Goal: Communication & Community: Participate in discussion

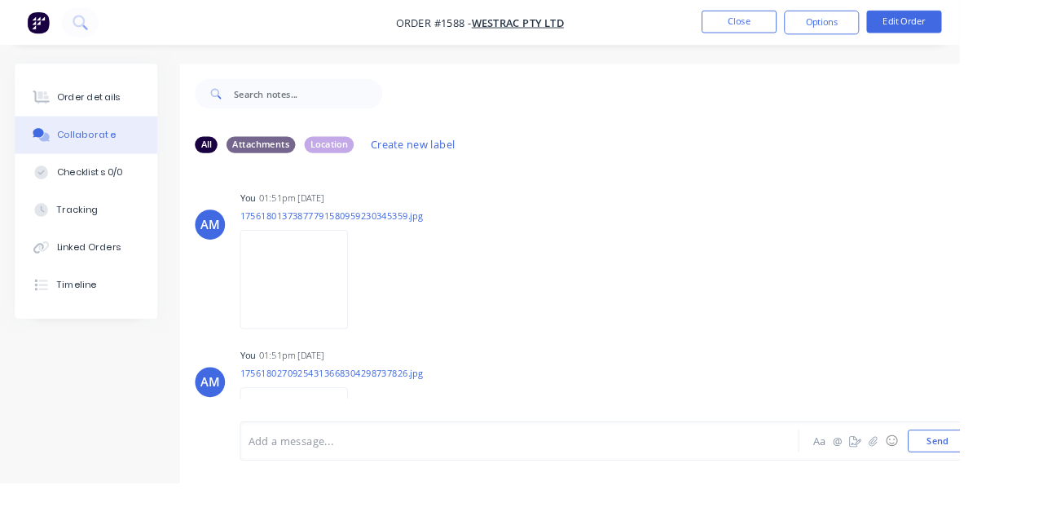
click at [844, 25] on button "Close" at bounding box center [803, 23] width 81 height 24
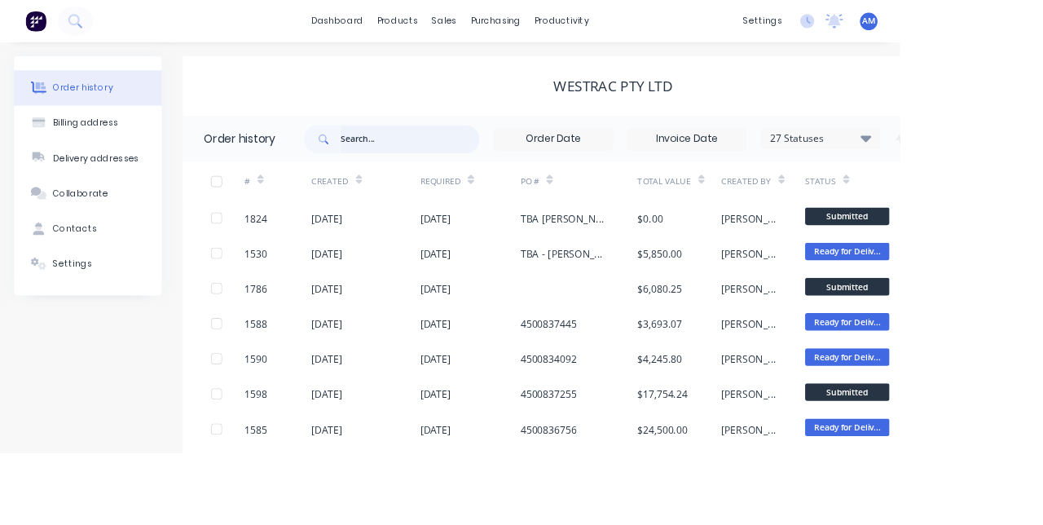
click at [446, 166] on input "text" at bounding box center [474, 161] width 161 height 33
type input "1528"
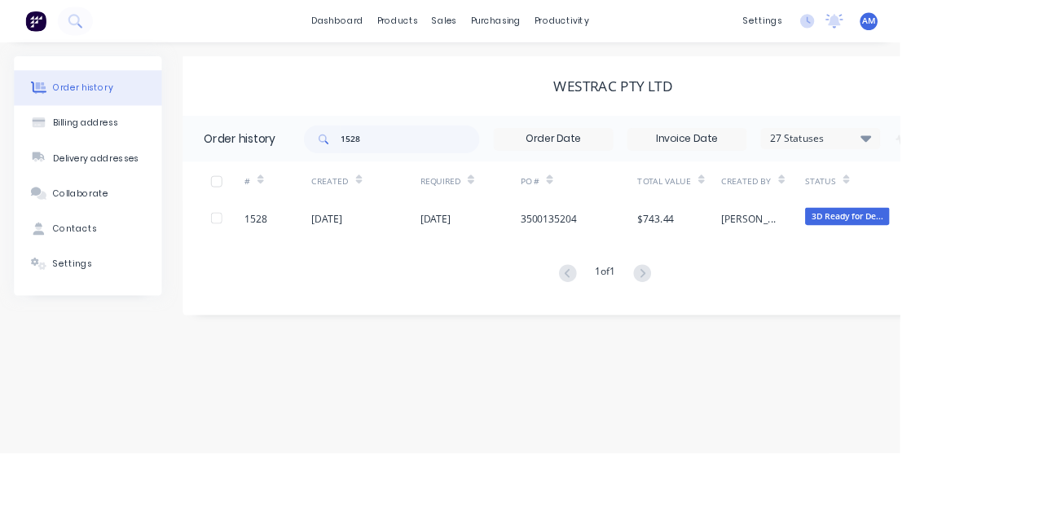
click at [767, 253] on div "$743.44" at bounding box center [760, 252] width 42 height 17
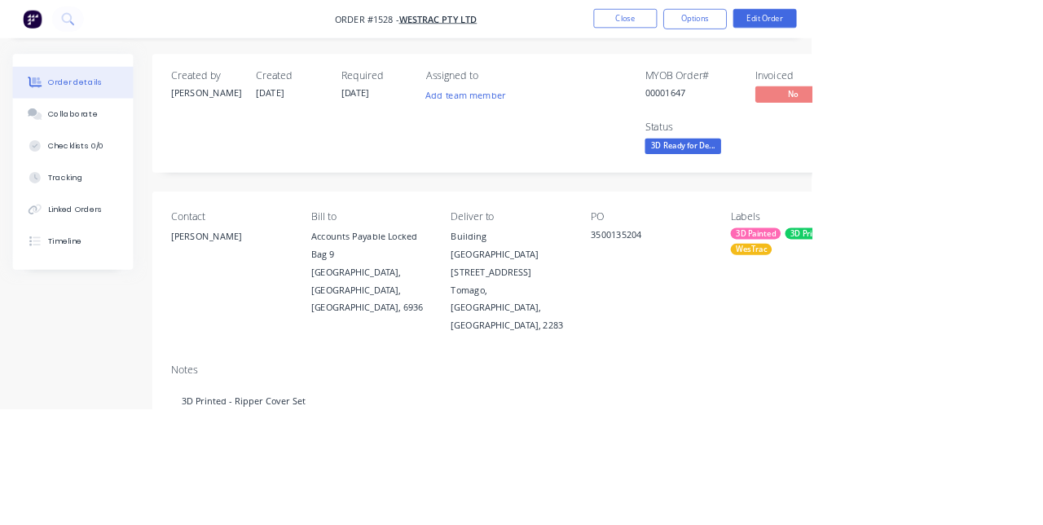
click at [68, 157] on button "Collaborate" at bounding box center [93, 146] width 155 height 41
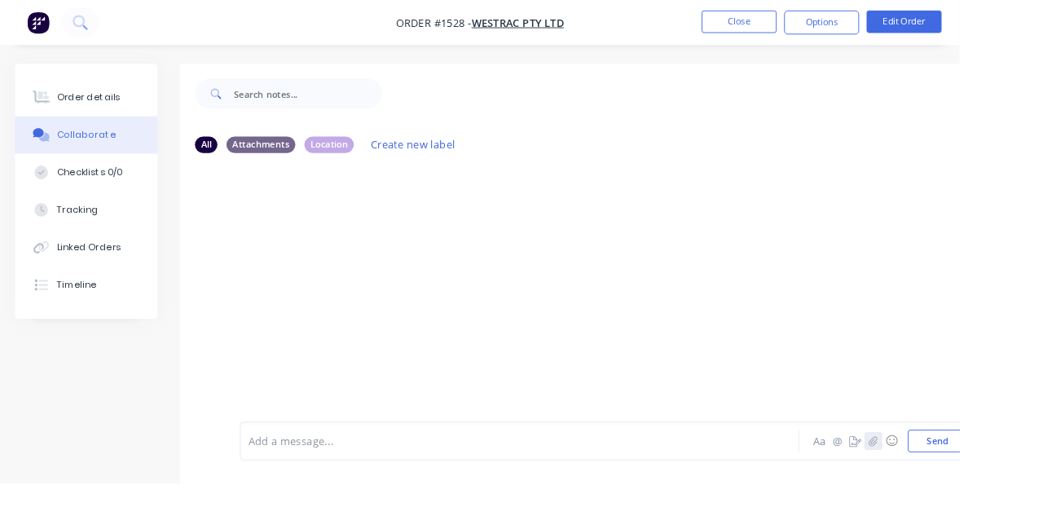
click at [952, 485] on icon "button" at bounding box center [949, 478] width 10 height 11
click at [947, 484] on icon "button" at bounding box center [948, 478] width 9 height 11
click at [1019, 491] on button "Send" at bounding box center [1019, 479] width 64 height 24
click at [844, 20] on button "Close" at bounding box center [803, 23] width 81 height 24
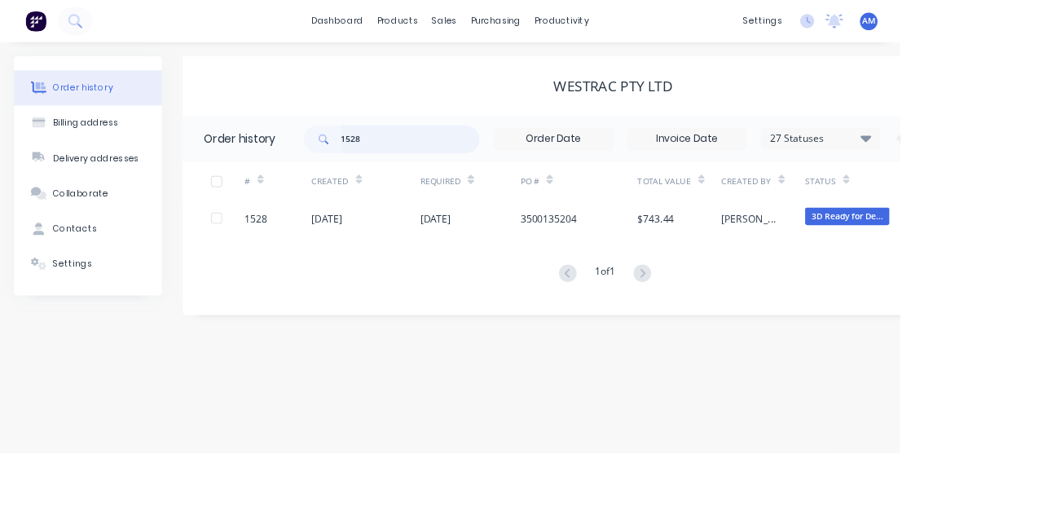
click at [468, 156] on input "1528" at bounding box center [474, 161] width 161 height 33
type input "1594"
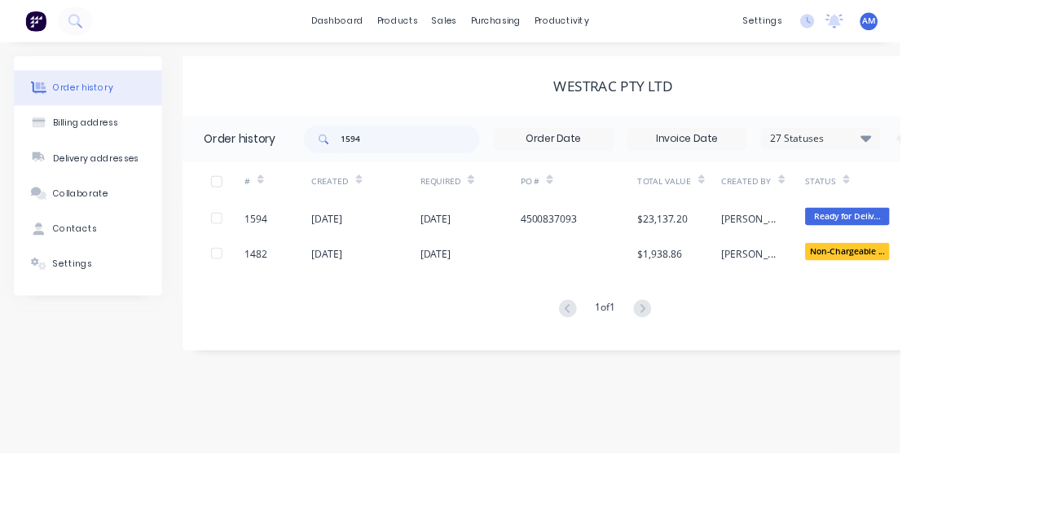
click at [668, 253] on div "4500837093" at bounding box center [635, 252] width 65 height 17
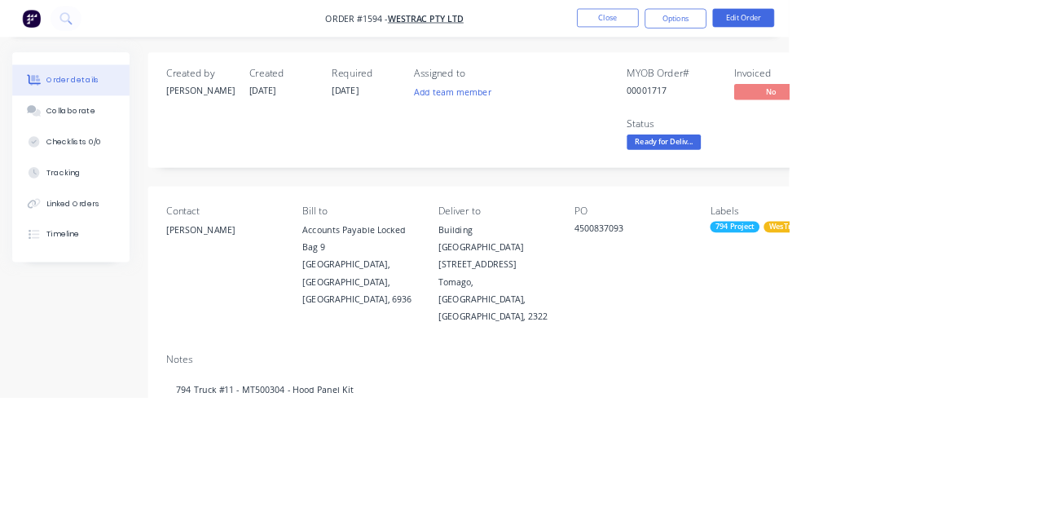
click at [85, 150] on div "Collaborate" at bounding box center [94, 146] width 64 height 15
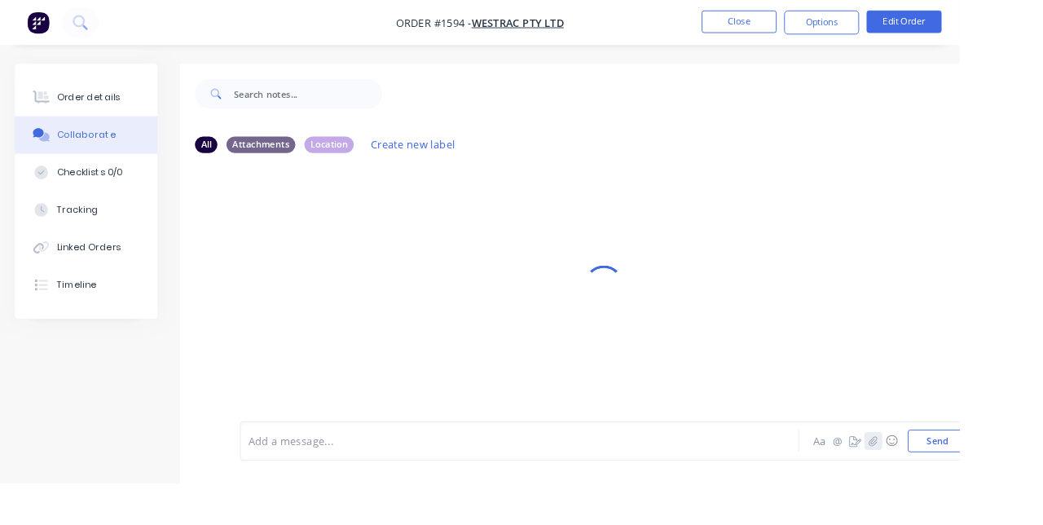
click at [952, 485] on icon "button" at bounding box center [949, 478] width 10 height 11
click at [954, 485] on icon "button" at bounding box center [949, 478] width 10 height 11
click at [1013, 491] on button "Send" at bounding box center [1019, 479] width 64 height 24
click at [844, 18] on button "Close" at bounding box center [803, 23] width 81 height 24
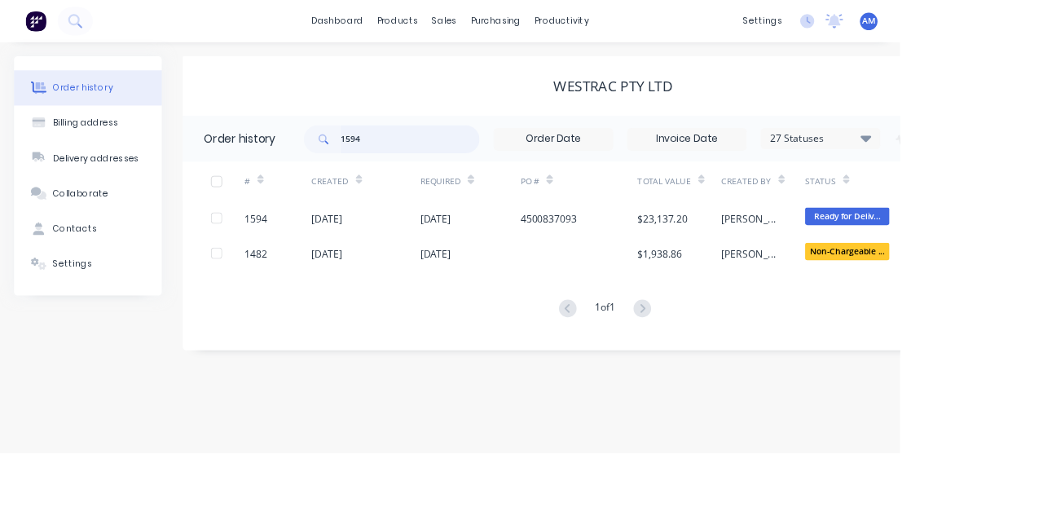
click at [451, 154] on input "1594" at bounding box center [474, 161] width 161 height 33
type input "15"
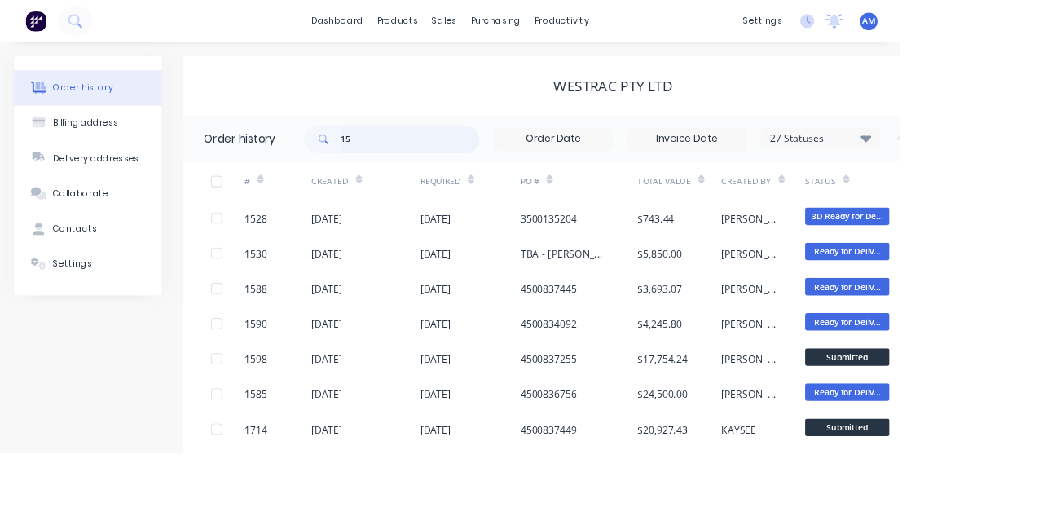
click at [446, 148] on input "15" at bounding box center [474, 161] width 161 height 33
type input "1585"
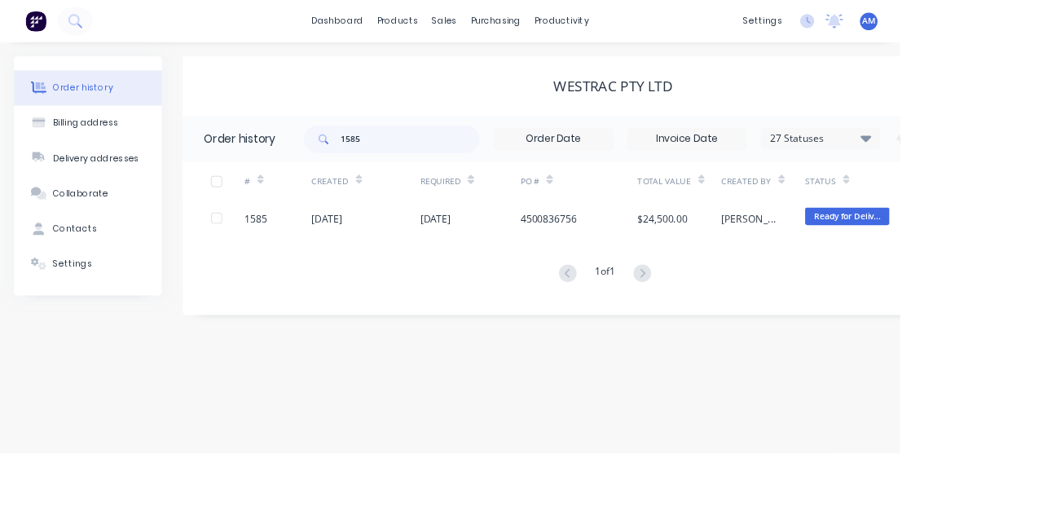
click at [522, 248] on div "[DATE]" at bounding box center [504, 252] width 36 height 17
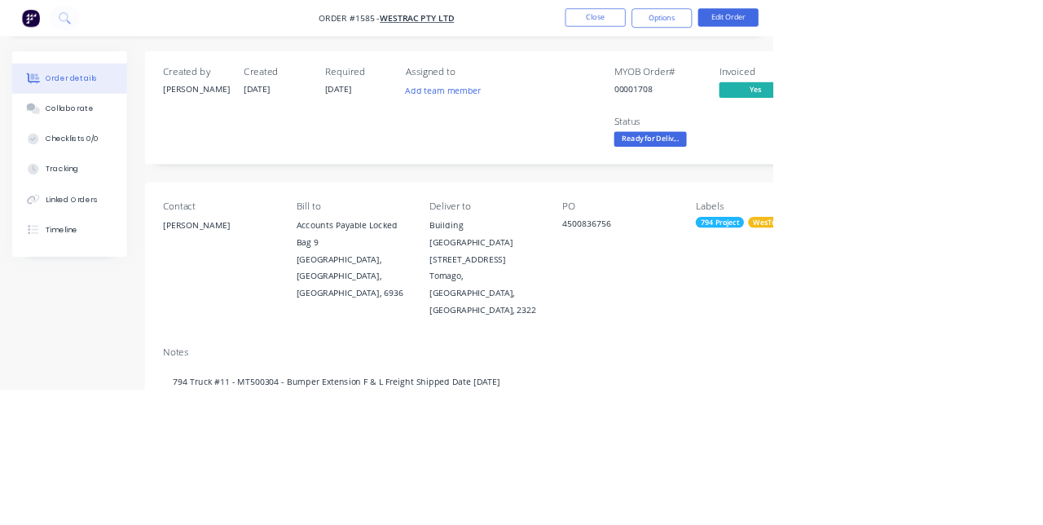
click at [92, 158] on button "Collaborate" at bounding box center [93, 146] width 155 height 41
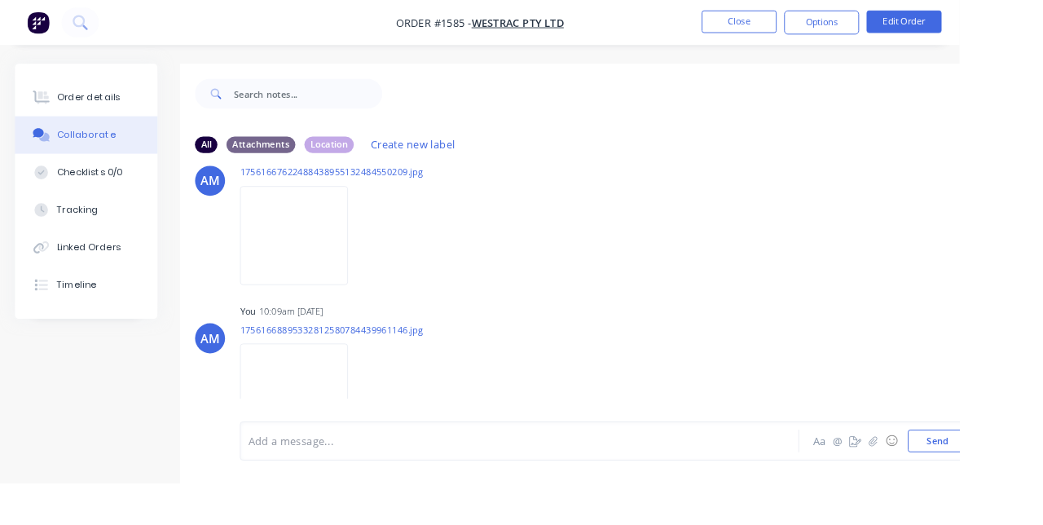
scroll to position [218, 0]
